Goal: Task Accomplishment & Management: Use online tool/utility

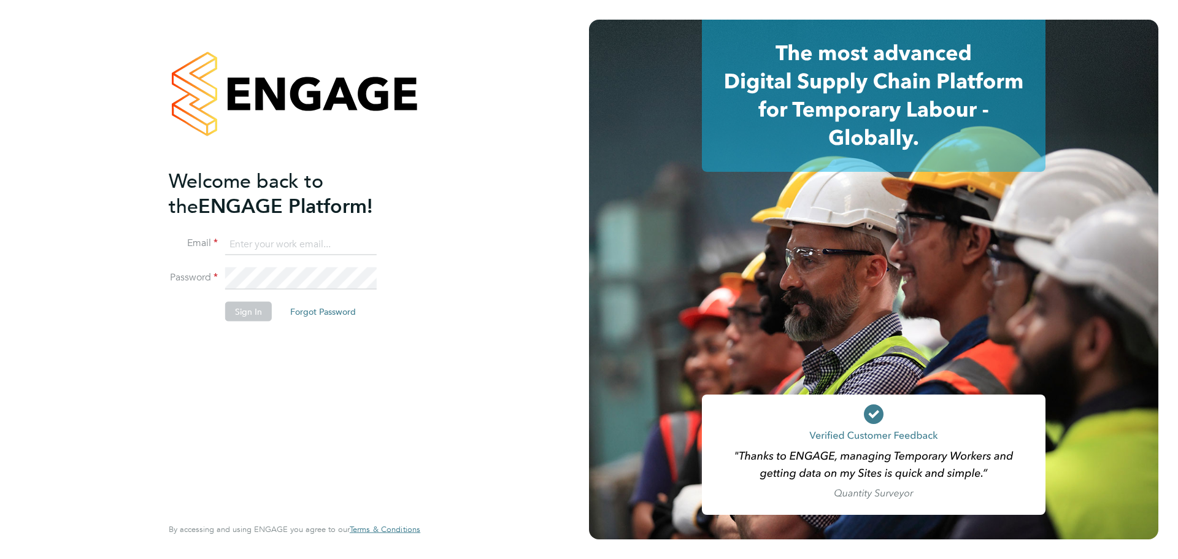
type input "chyrie.anderson@uk.g4s.com"
click at [242, 313] on button "Sign In" at bounding box center [248, 312] width 47 height 20
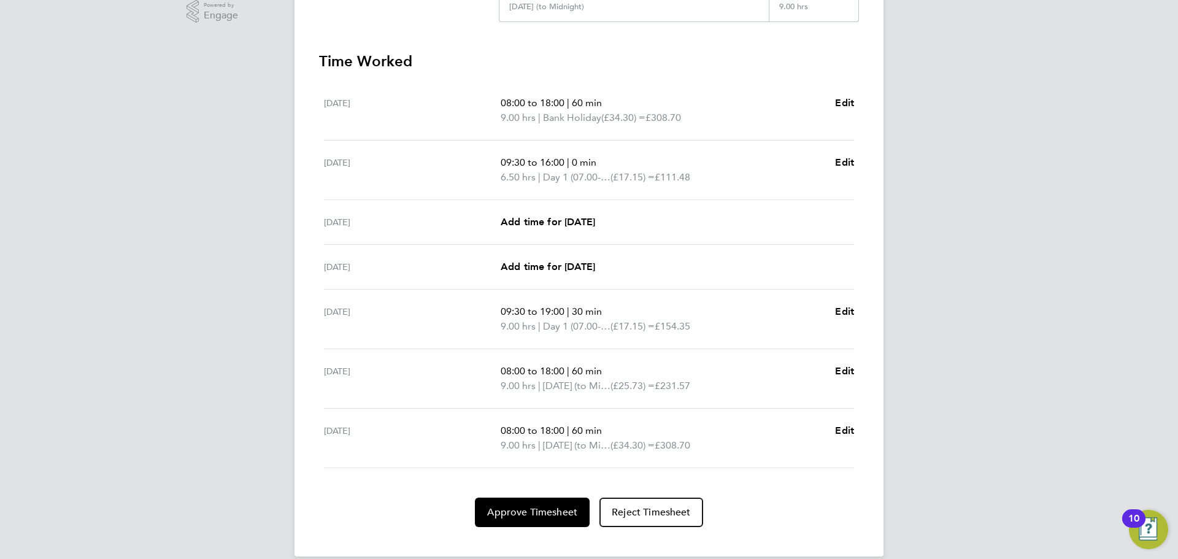
scroll to position [329, 0]
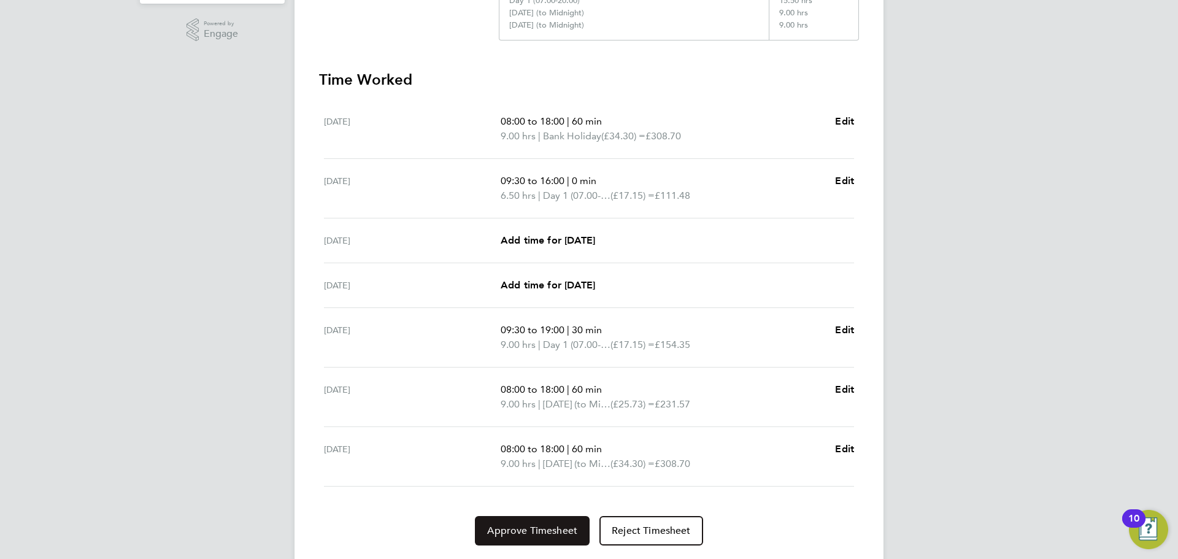
click at [532, 525] on span "Approve Timesheet" at bounding box center [532, 530] width 90 height 12
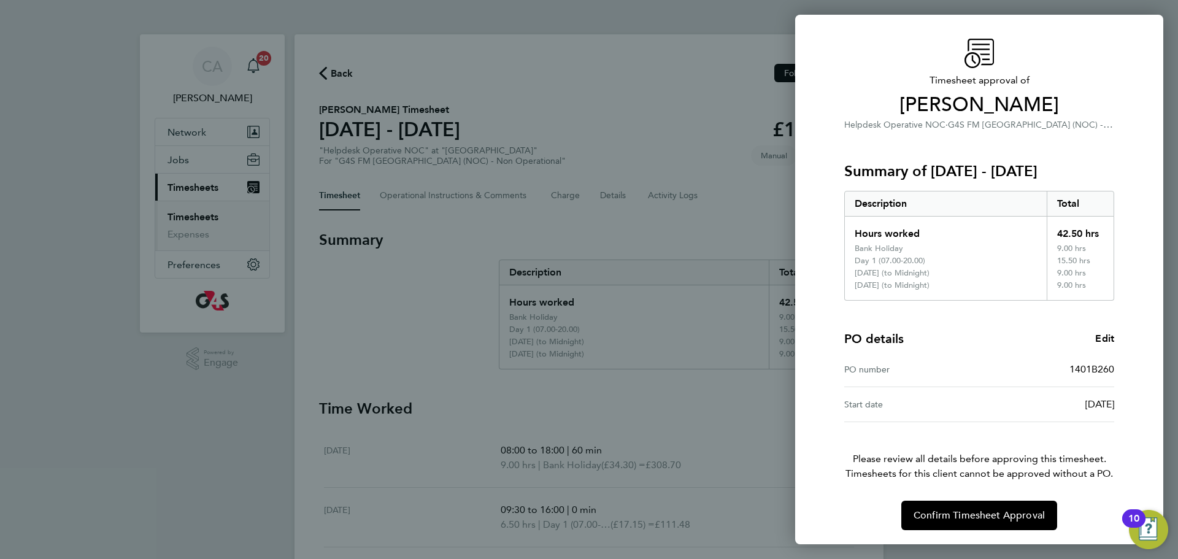
scroll to position [31, 0]
click at [943, 518] on span "Confirm Timesheet Approval" at bounding box center [978, 515] width 131 height 12
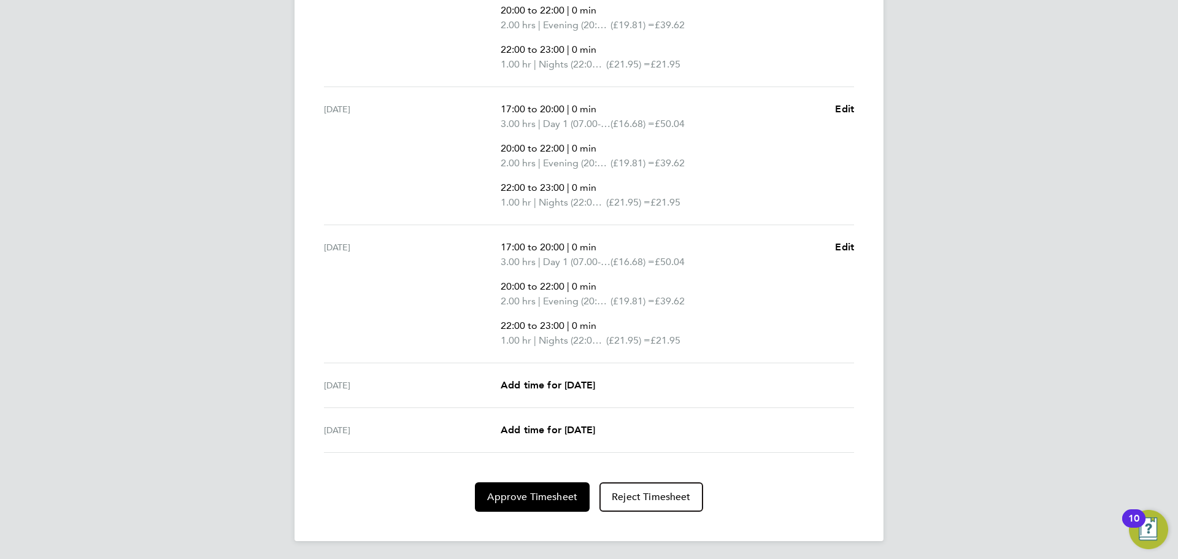
scroll to position [558, 0]
click at [526, 499] on span "Approve Timesheet" at bounding box center [532, 495] width 90 height 12
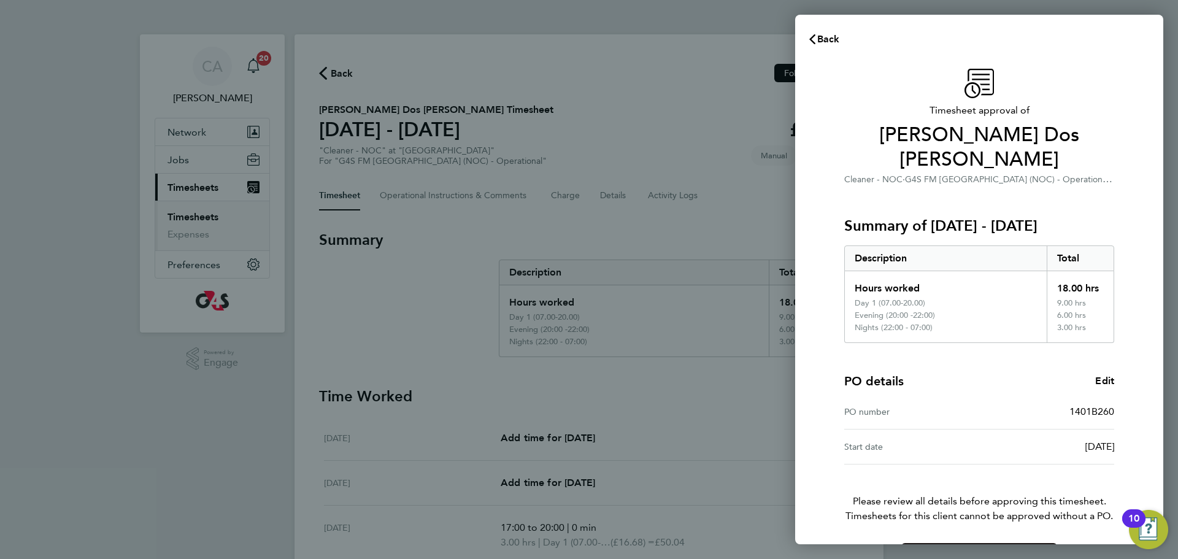
click at [998, 551] on span "Confirm Timesheet Approval" at bounding box center [978, 557] width 131 height 12
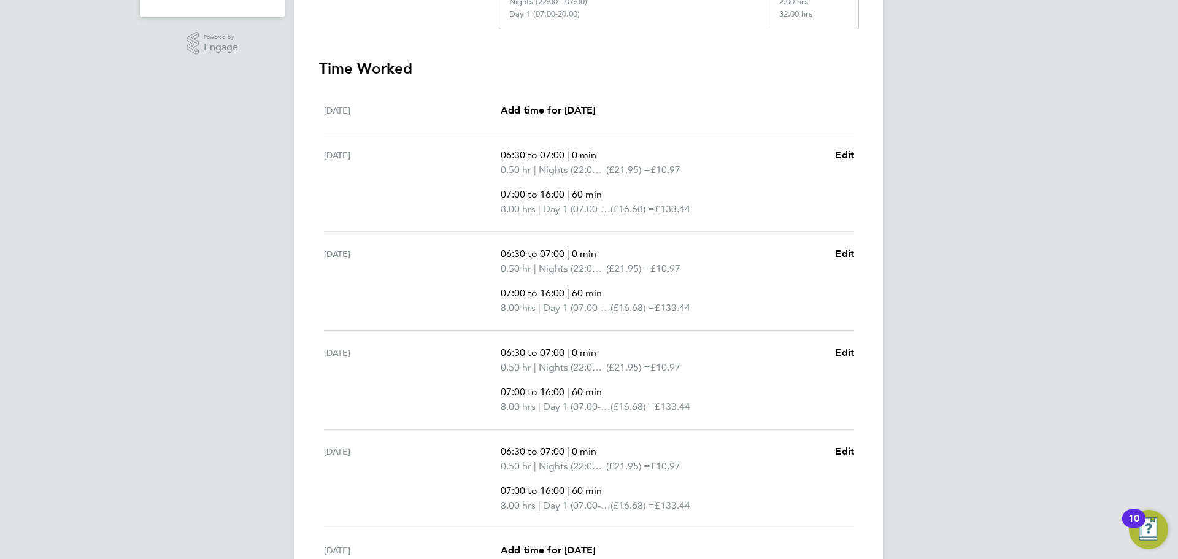
scroll to position [482, 0]
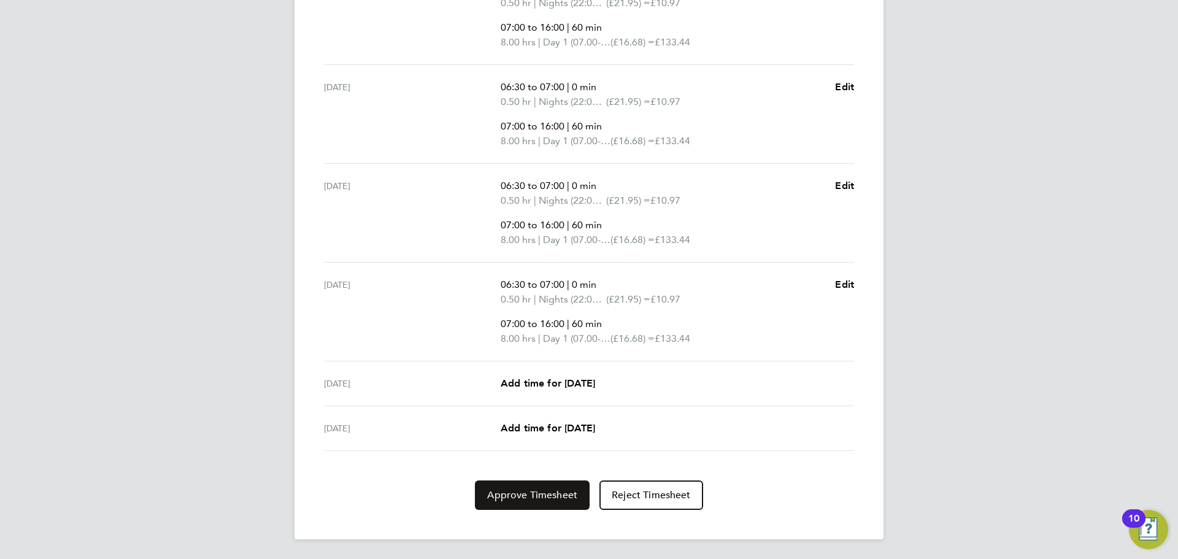
click at [497, 497] on span "Approve Timesheet" at bounding box center [532, 495] width 90 height 12
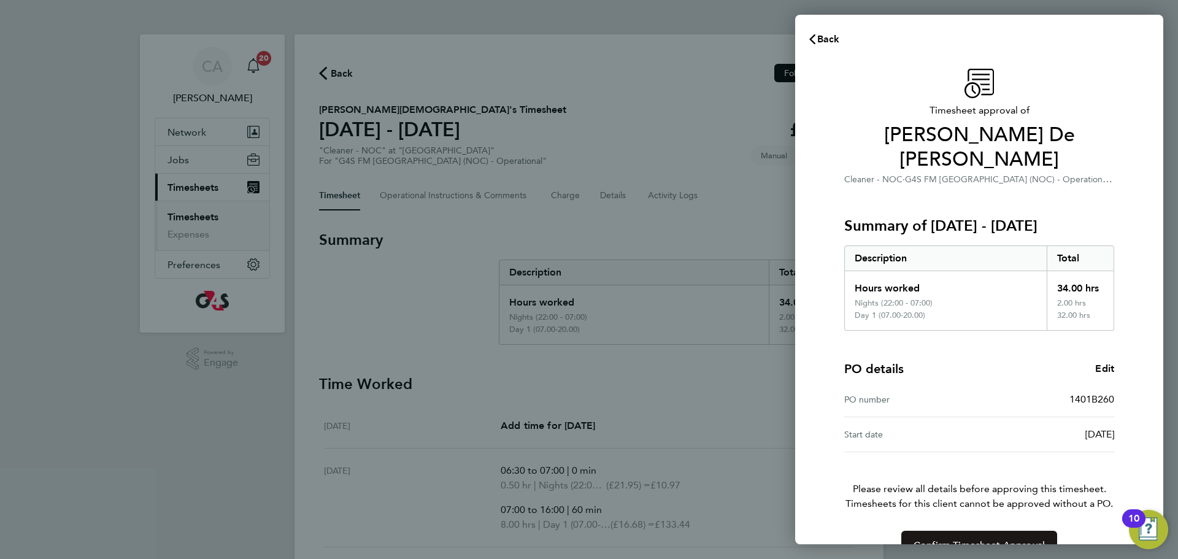
click at [958, 539] on span "Confirm Timesheet Approval" at bounding box center [978, 545] width 131 height 12
